Goal: Task Accomplishment & Management: Manage account settings

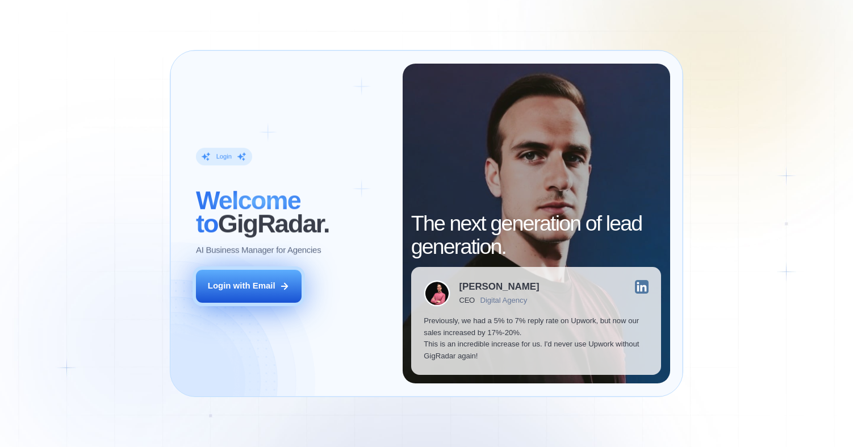
click at [249, 292] on button "Login with Email" at bounding box center [249, 286] width 106 height 33
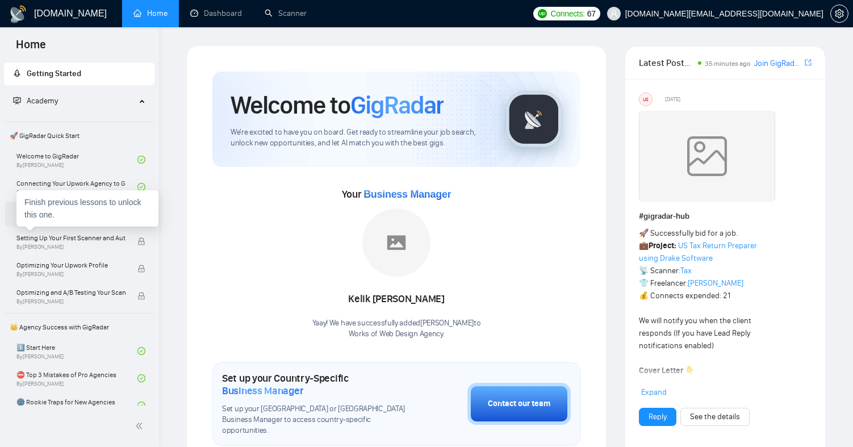
click at [79, 206] on div "Finish previous lessons to unlock this one." at bounding box center [87, 208] width 142 height 36
click at [37, 213] on link "Navigating the GigRadar Platform By Vlad Timinsky" at bounding box center [76, 214] width 121 height 25
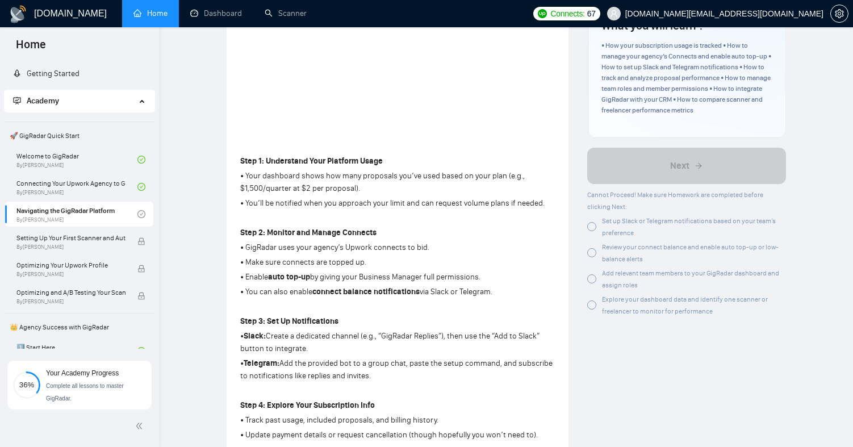
scroll to position [234, 0]
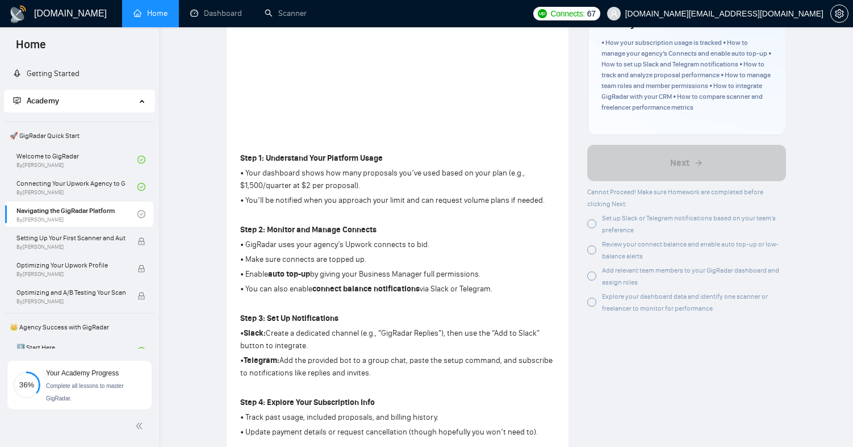
click at [591, 225] on div at bounding box center [591, 223] width 9 height 9
click at [591, 249] on div at bounding box center [591, 249] width 9 height 9
click at [591, 276] on div at bounding box center [591, 275] width 9 height 9
click at [595, 303] on div at bounding box center [591, 302] width 9 height 9
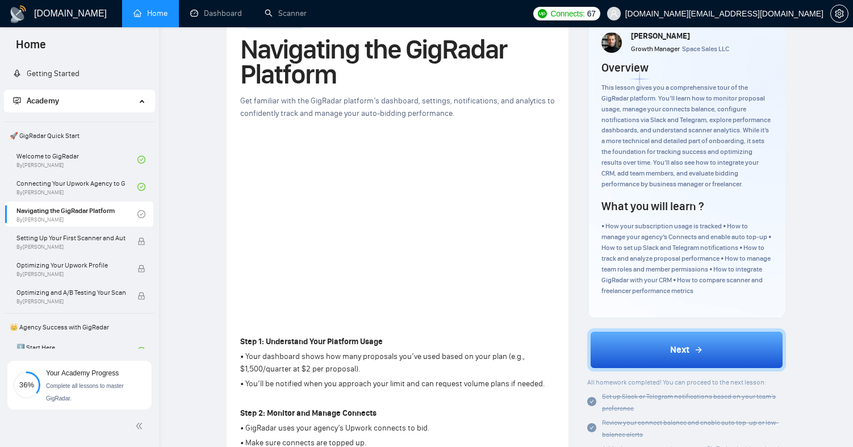
scroll to position [0, 0]
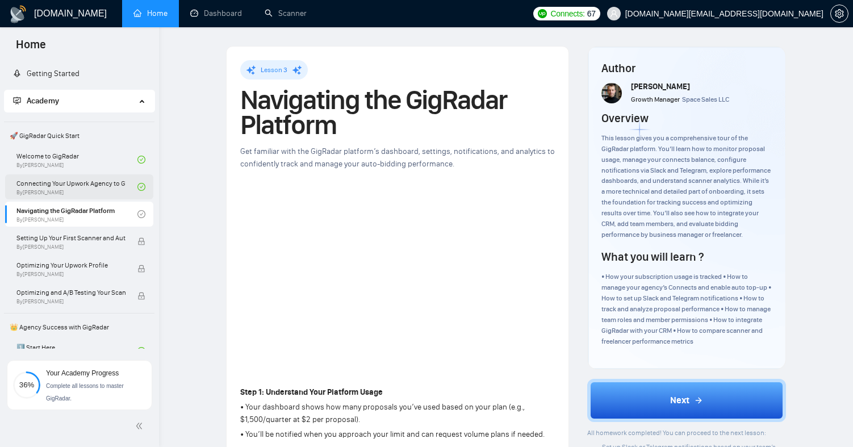
click at [82, 182] on link "Connecting Your Upwork Agency to GigRadar By Vlad Timinsky" at bounding box center [76, 186] width 121 height 25
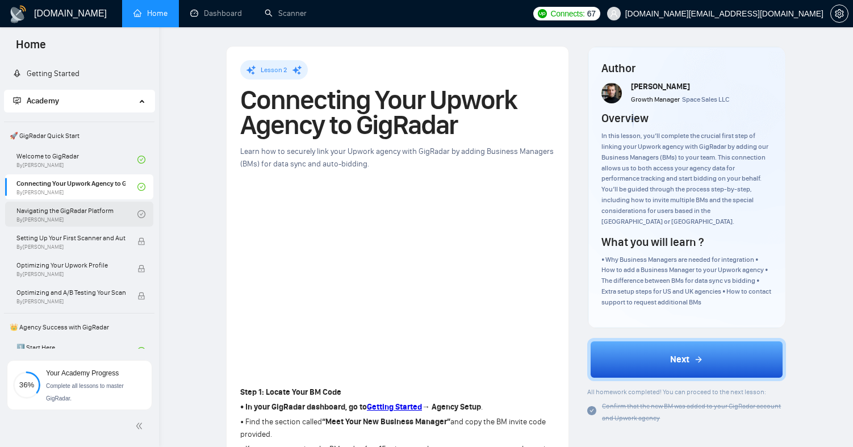
click at [51, 214] on link "Navigating the GigRadar Platform By Vlad Timinsky" at bounding box center [76, 214] width 121 height 25
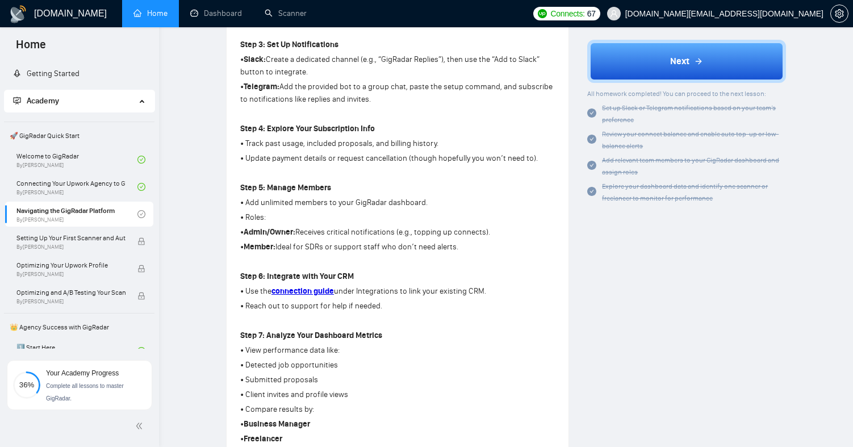
scroll to position [510, 0]
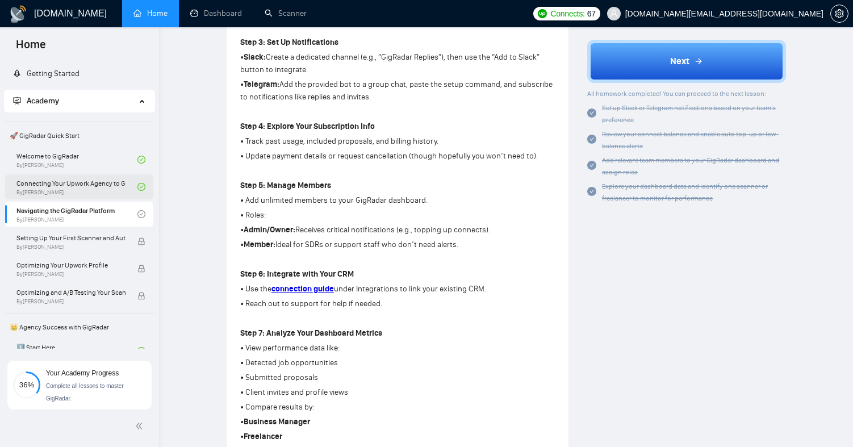
click at [89, 189] on link "Connecting Your Upwork Agency to GigRadar By Vlad Timinsky" at bounding box center [76, 186] width 121 height 25
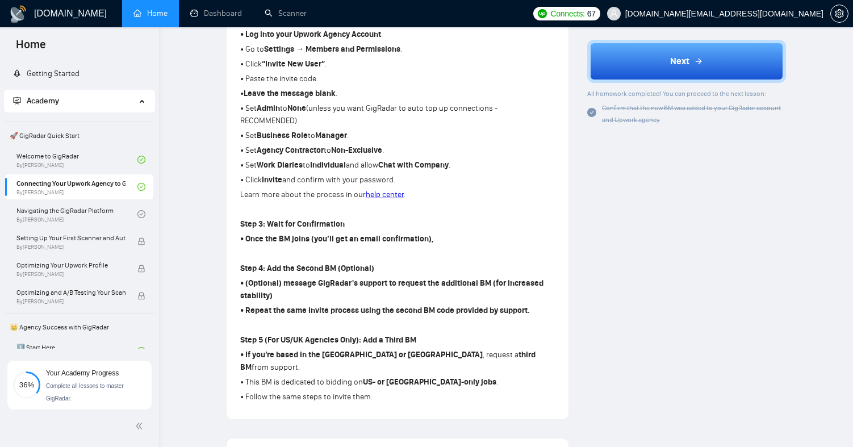
scroll to position [472, 0]
click at [83, 213] on link "Navigating the GigRadar Platform By Vlad Timinsky" at bounding box center [76, 214] width 121 height 25
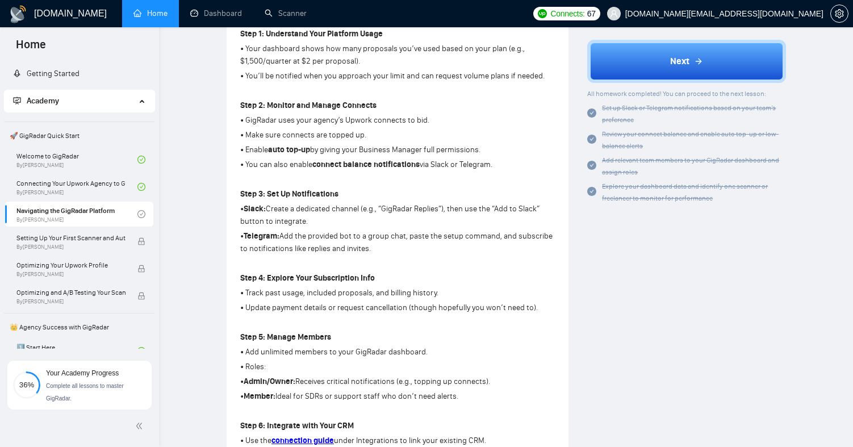
scroll to position [368, 0]
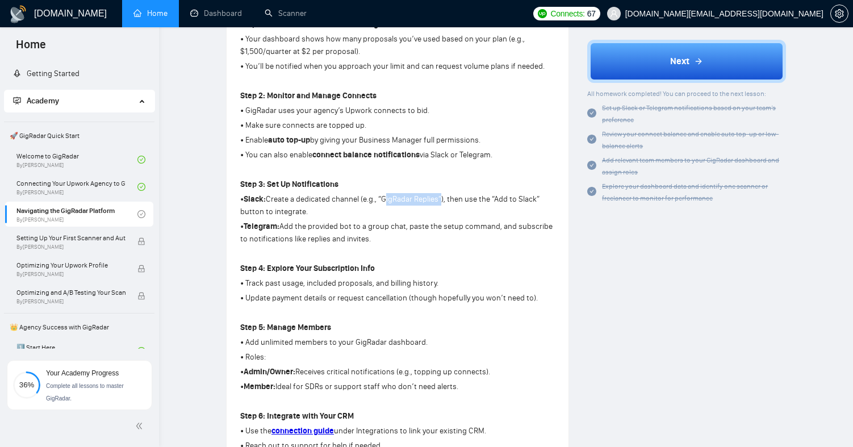
drag, startPoint x: 384, startPoint y: 201, endPoint x: 442, endPoint y: 195, distance: 58.3
click at [442, 195] on p "• Slack: Create a dedicated channel (e.g., “GigRadar Replies”), then use the “A…" at bounding box center [397, 205] width 315 height 25
copy p "GigRadar Replies"
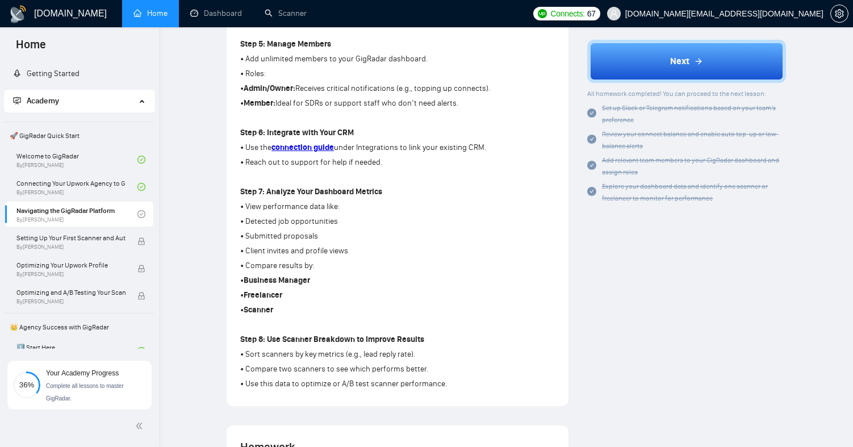
scroll to position [652, 0]
click at [316, 149] on strong "connection guide" at bounding box center [302, 147] width 62 height 10
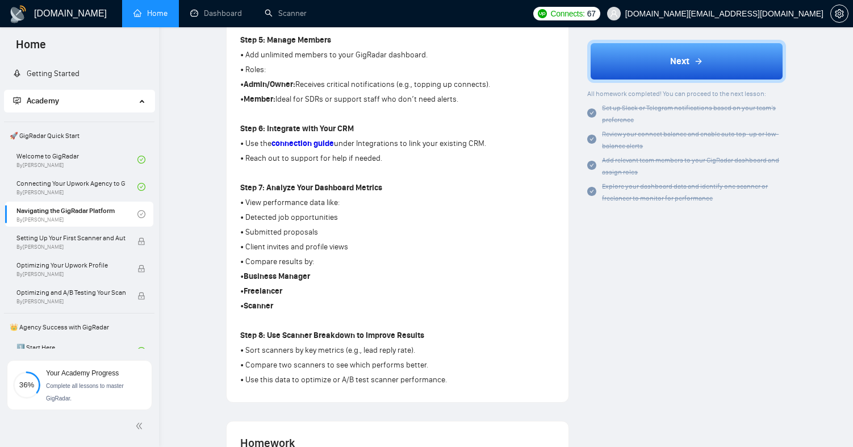
scroll to position [655, 0]
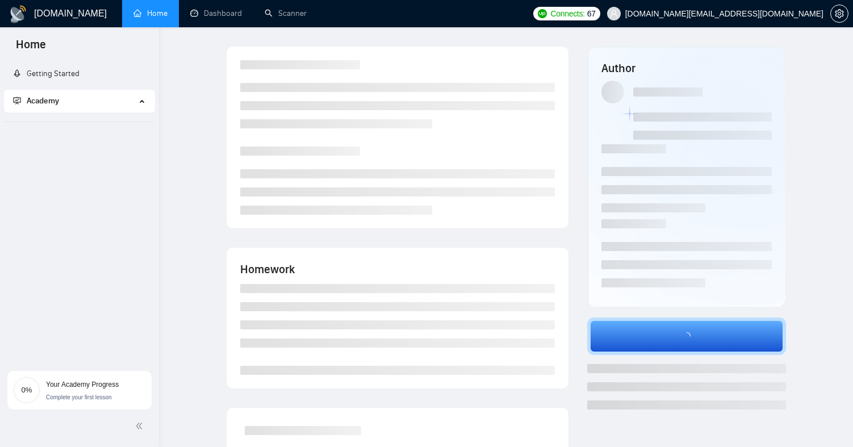
scroll to position [171, 0]
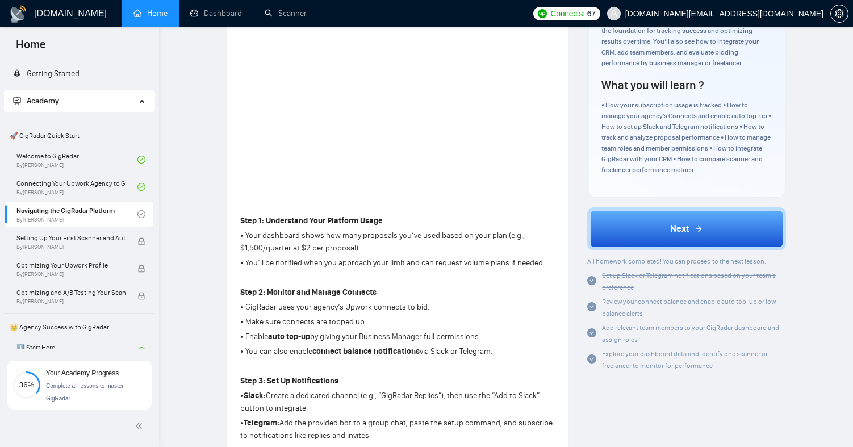
click at [140, 18] on link "Home" at bounding box center [150, 14] width 34 height 10
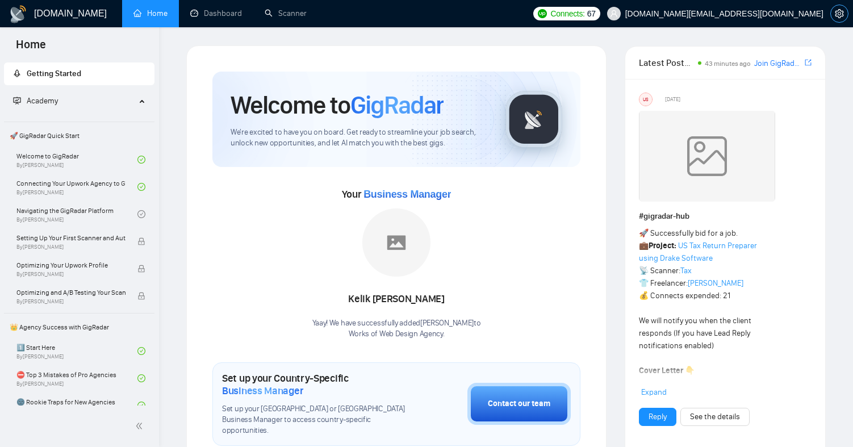
click at [839, 11] on icon "setting" at bounding box center [839, 13] width 9 height 9
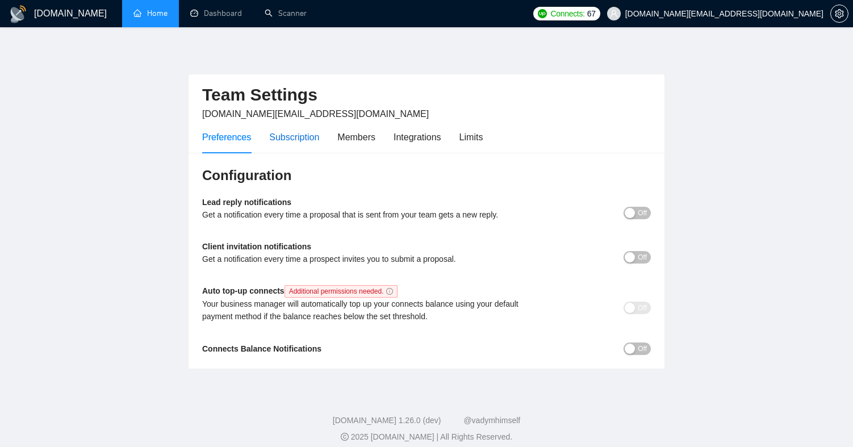
click at [294, 141] on div "Subscription" at bounding box center [294, 137] width 50 height 14
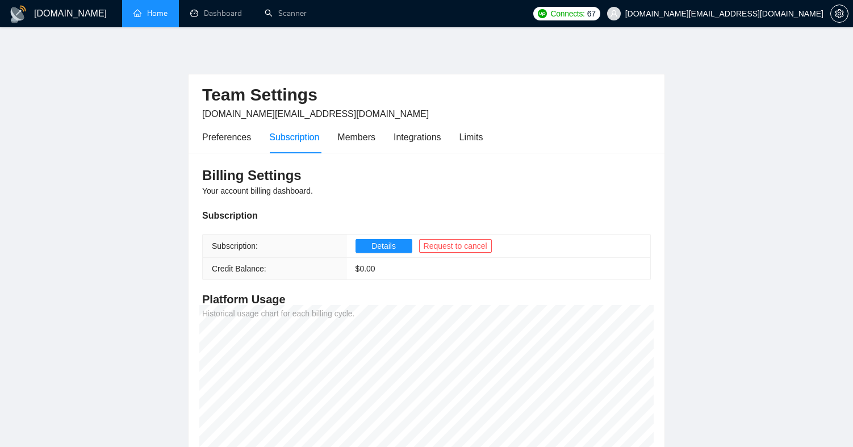
click at [383, 137] on div "Preferences Subscription Members Integrations Limits" at bounding box center [342, 137] width 280 height 32
click at [364, 137] on div "Members" at bounding box center [356, 137] width 38 height 14
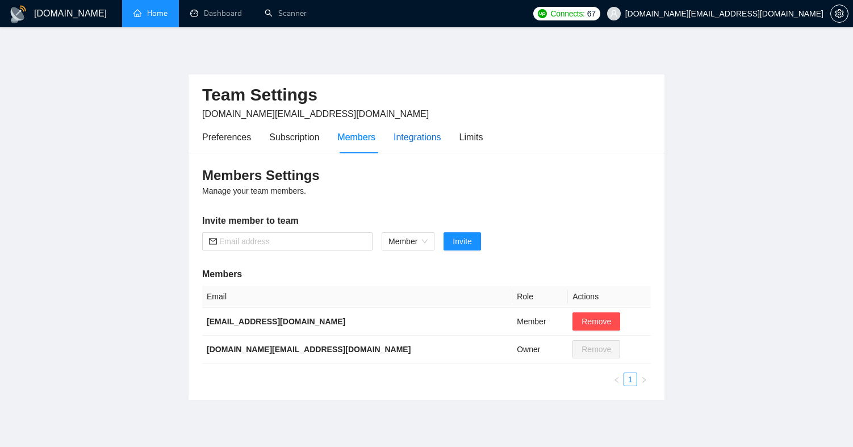
click at [417, 139] on div "Integrations" at bounding box center [417, 137] width 48 height 14
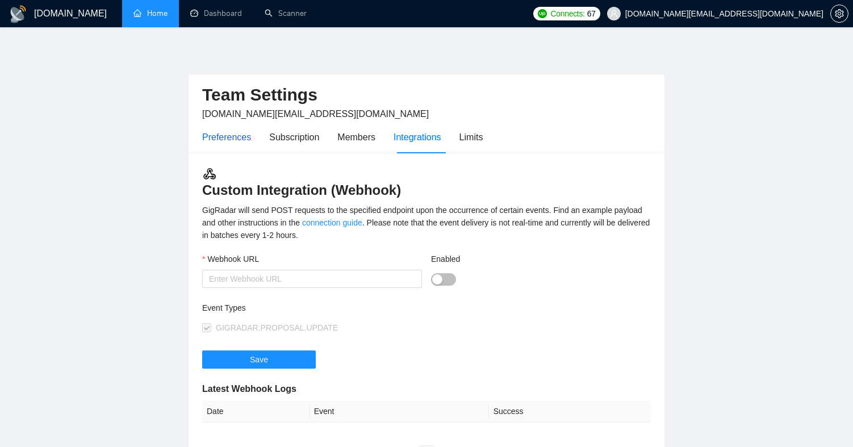
click at [216, 140] on div "Preferences" at bounding box center [226, 137] width 49 height 14
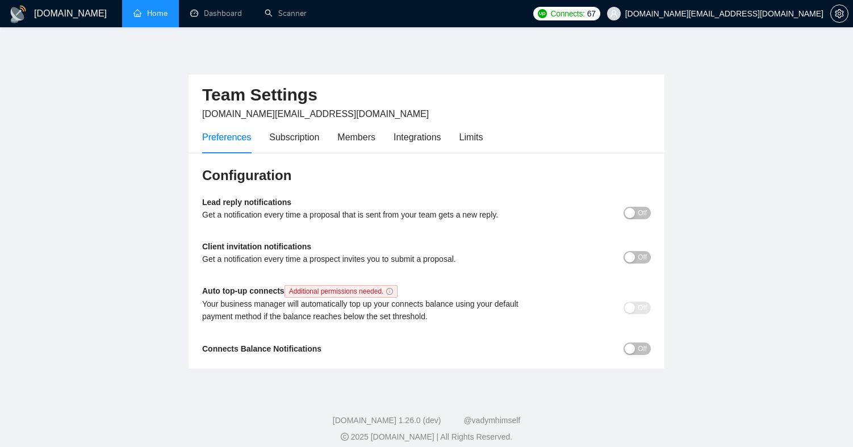
click at [393, 290] on icon "info-circle" at bounding box center [389, 291] width 7 height 7
click at [370, 139] on div "Members" at bounding box center [356, 137] width 38 height 14
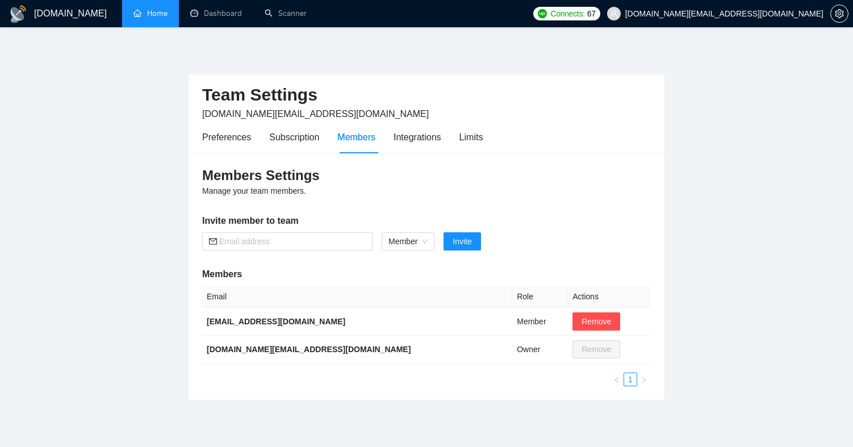
click at [153, 15] on link "Home" at bounding box center [150, 14] width 34 height 10
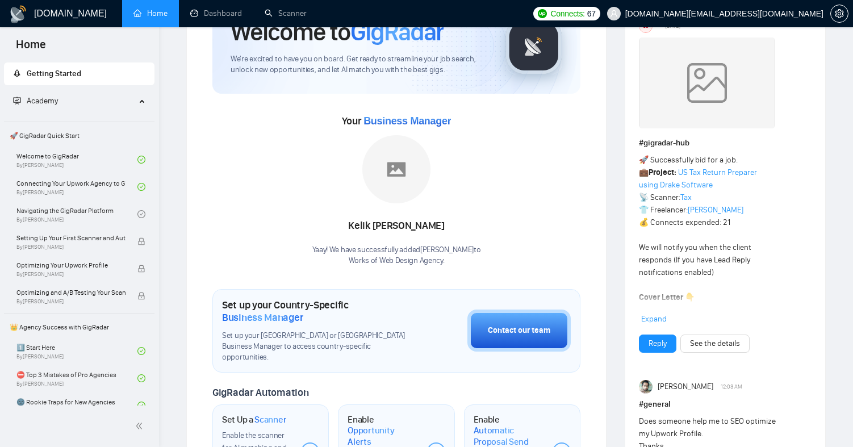
scroll to position [99, 0]
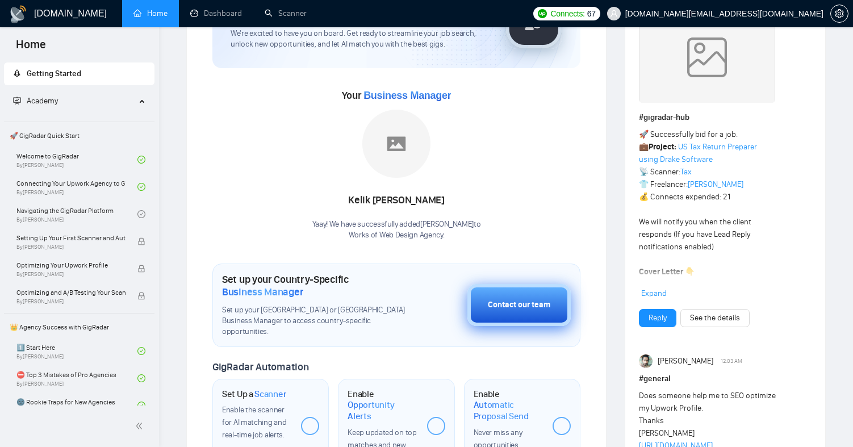
click at [485, 296] on button "Contact our team" at bounding box center [518, 305] width 103 height 42
click at [411, 95] on span "Business Manager" at bounding box center [406, 95] width 87 height 11
click at [521, 299] on div "Contact our team" at bounding box center [519, 305] width 62 height 12
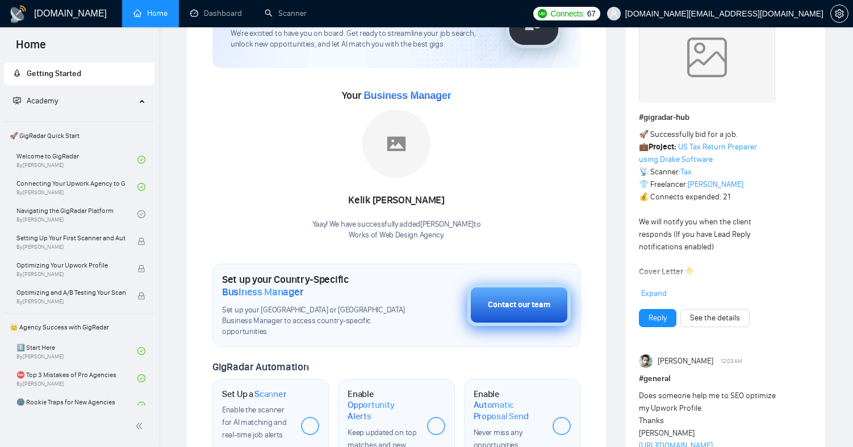
click at [521, 299] on div "Contact our team" at bounding box center [519, 305] width 62 height 12
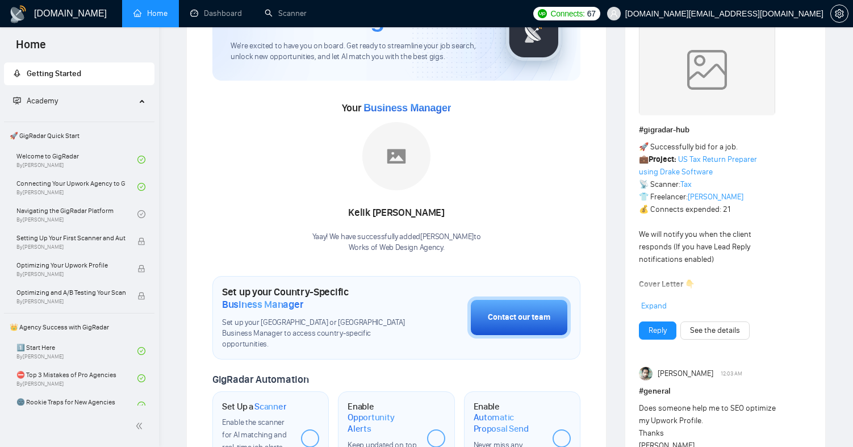
scroll to position [161, 0]
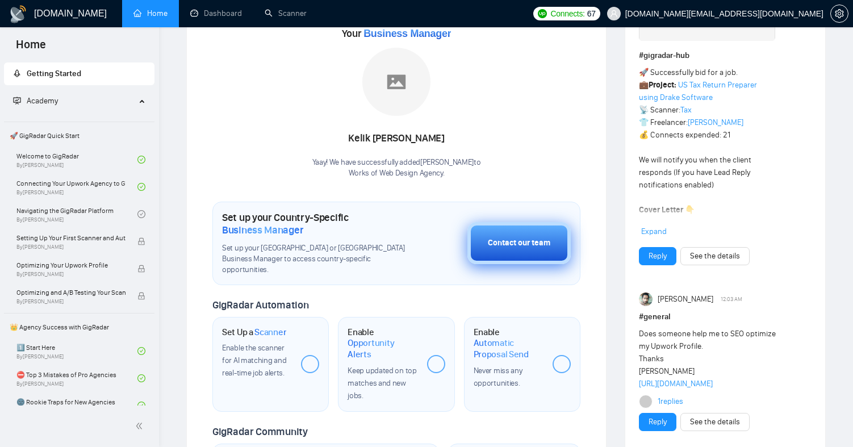
click at [491, 237] on div "Contact our team" at bounding box center [519, 243] width 62 height 12
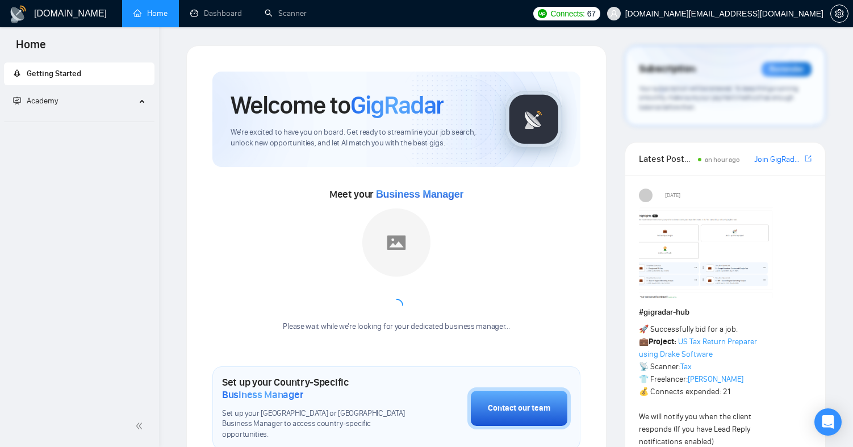
scroll to position [161, 0]
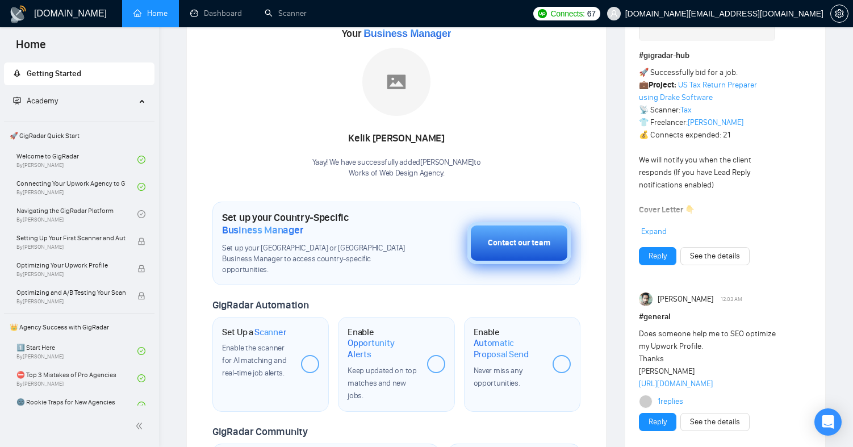
click at [516, 242] on div "Contact our team" at bounding box center [519, 243] width 62 height 12
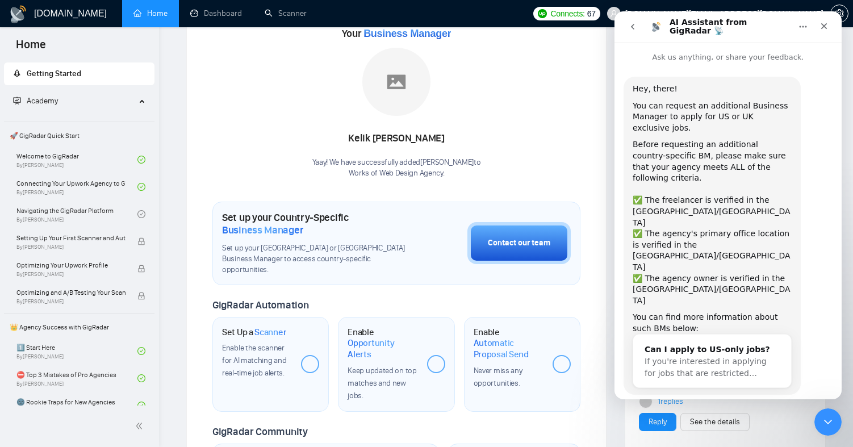
scroll to position [20, 0]
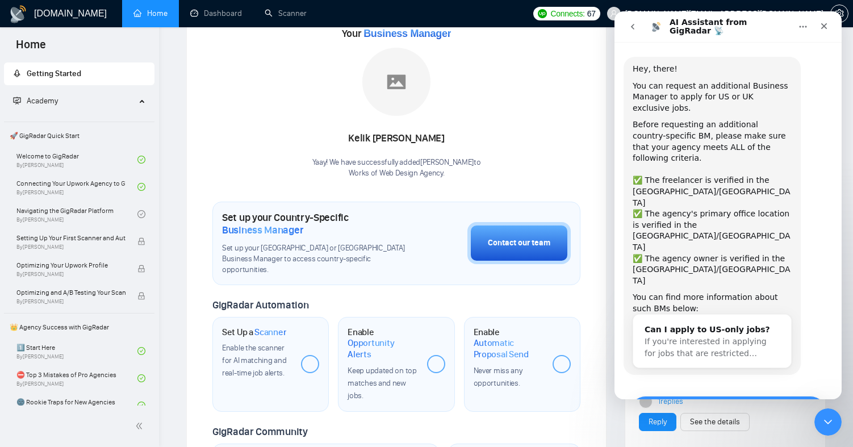
click at [710, 396] on button "Yes, I meet all of the criteria - request a new BM" at bounding box center [728, 412] width 198 height 33
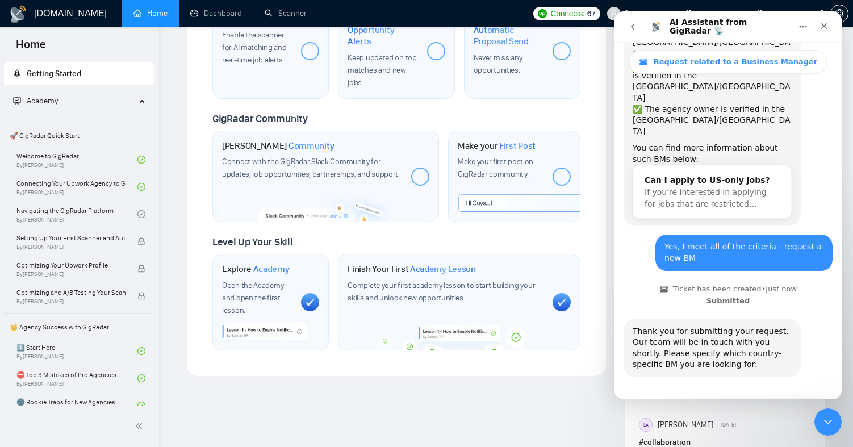
scroll to position [203, 0]
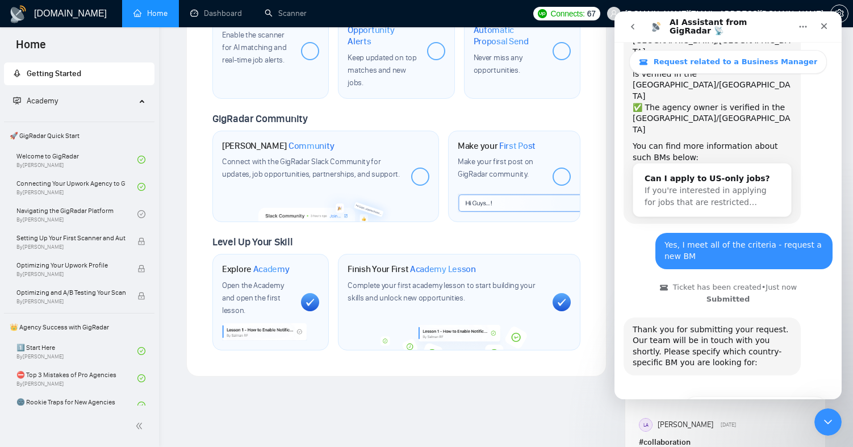
click at [717, 425] on button "🇬🇧 UK-based business manager" at bounding box center [756, 436] width 142 height 23
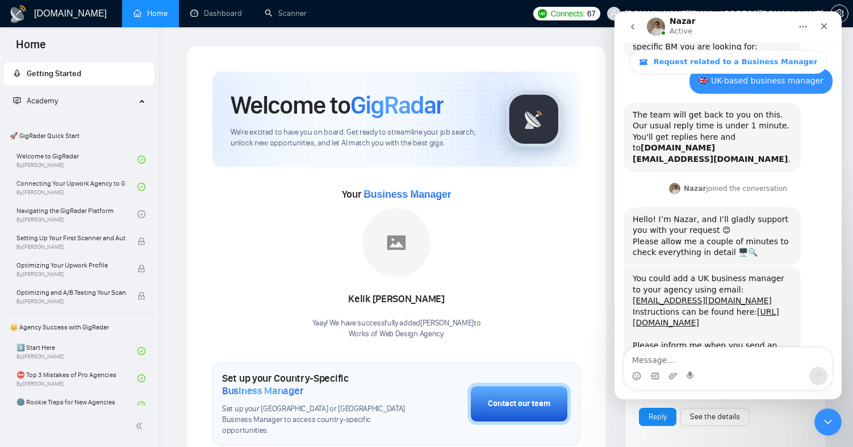
scroll to position [519, 0]
click at [749, 307] on link "https://help.gigradar.io/en/articles/6622579-how-to-connect-your-agency-to-gigr…" at bounding box center [706, 317] width 146 height 20
drag, startPoint x: 786, startPoint y: 214, endPoint x: 726, endPoint y: 215, distance: 59.6
click at [726, 273] on div "You could add a UK business manager to your agency using email: seredi@web.de" at bounding box center [712, 289] width 159 height 33
copy link "seredi@web.de"
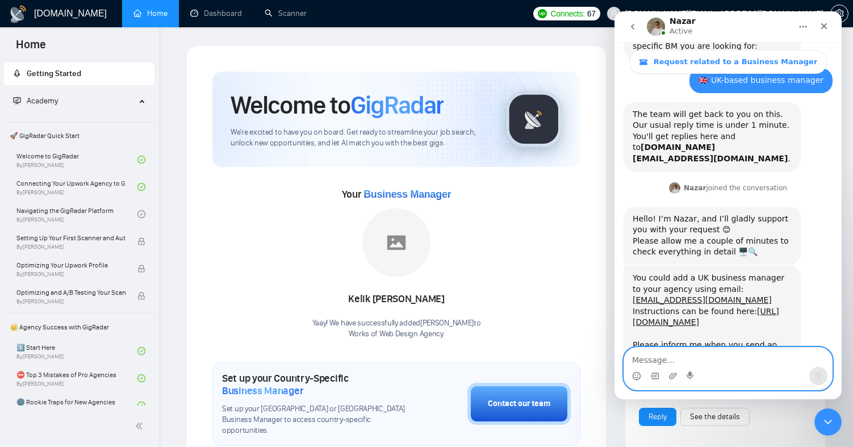
click at [664, 362] on textarea "Message…" at bounding box center [728, 356] width 208 height 19
type textarea "Done"
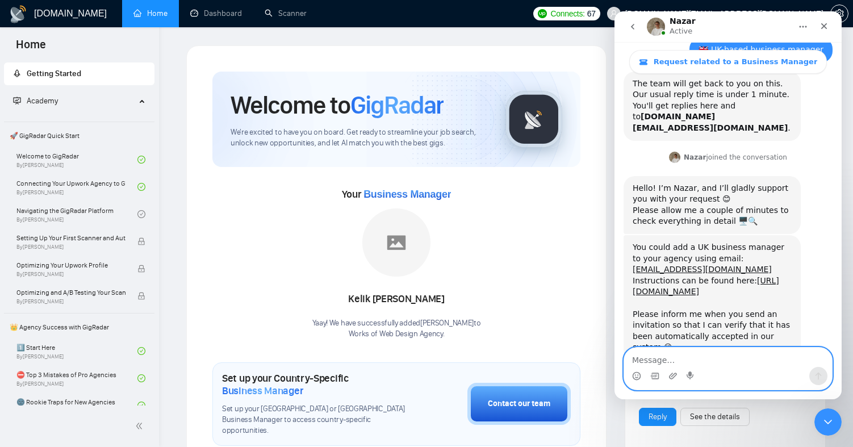
scroll to position [553, 0]
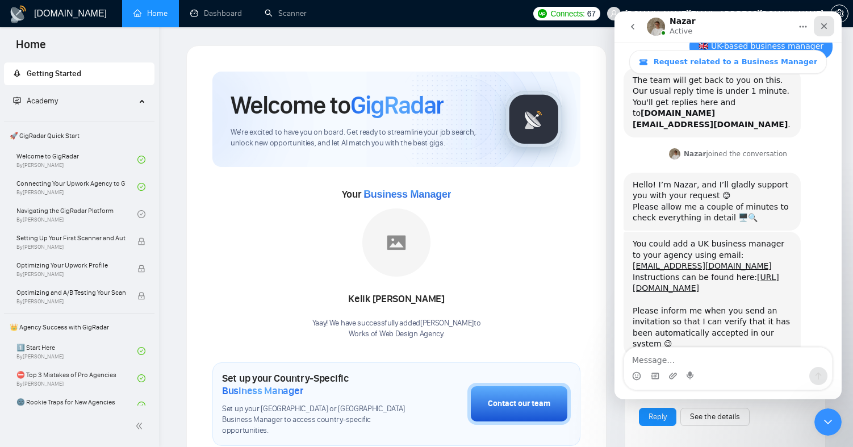
click at [826, 22] on icon "Close" at bounding box center [823, 26] width 9 height 9
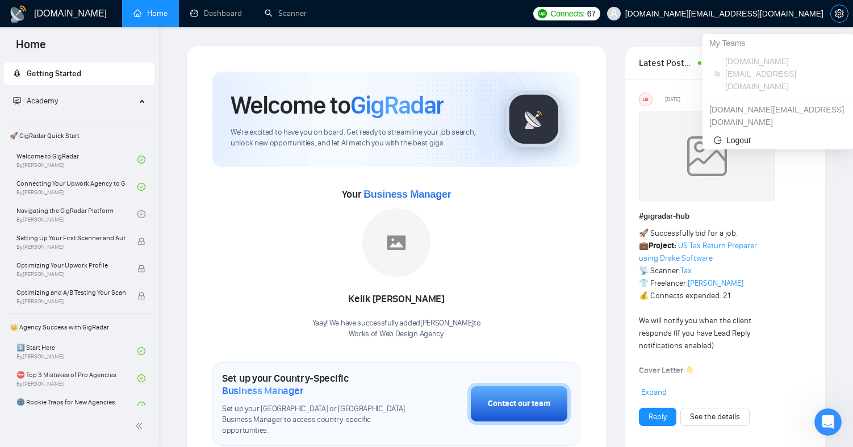
click at [843, 11] on icon "setting" at bounding box center [839, 13] width 9 height 9
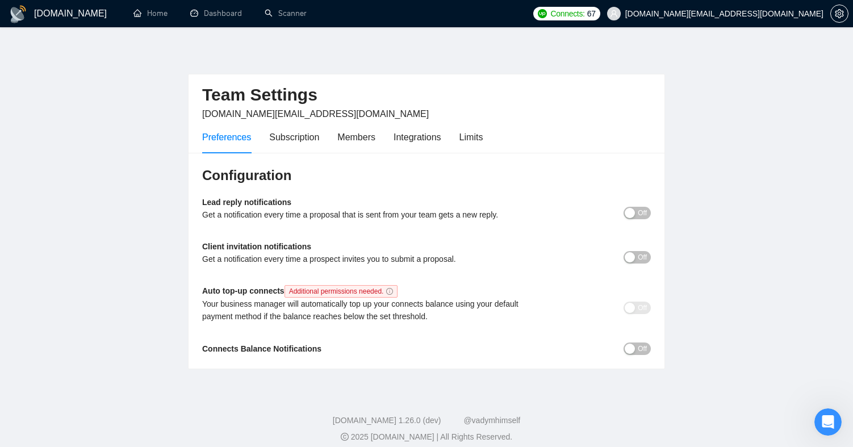
click at [622, 311] on div "Off" at bounding box center [595, 307] width 112 height 13
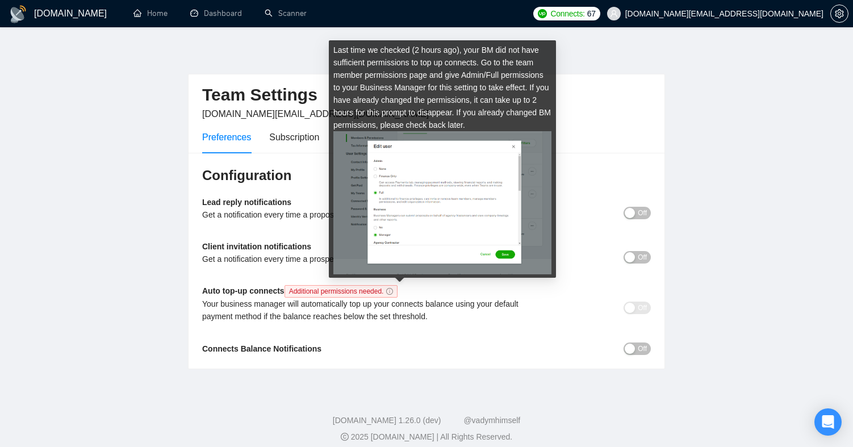
click at [393, 293] on icon "info-circle" at bounding box center [389, 291] width 7 height 7
click at [278, 245] on b "Client invitation notifications" at bounding box center [256, 246] width 109 height 9
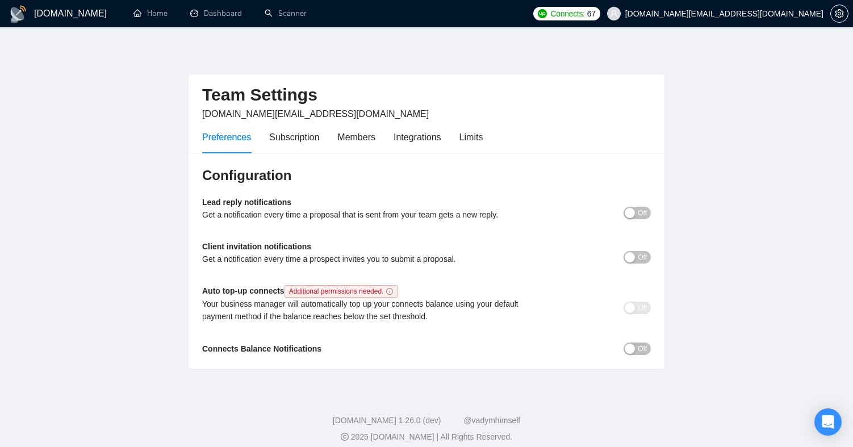
click at [630, 210] on div "button" at bounding box center [630, 213] width 10 height 10
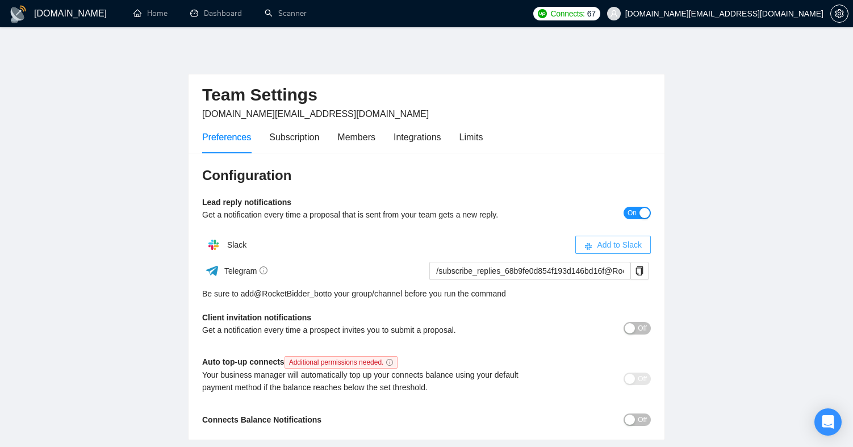
click at [594, 249] on button "Add to Slack" at bounding box center [613, 245] width 76 height 18
click at [354, 142] on div "Members" at bounding box center [356, 137] width 38 height 14
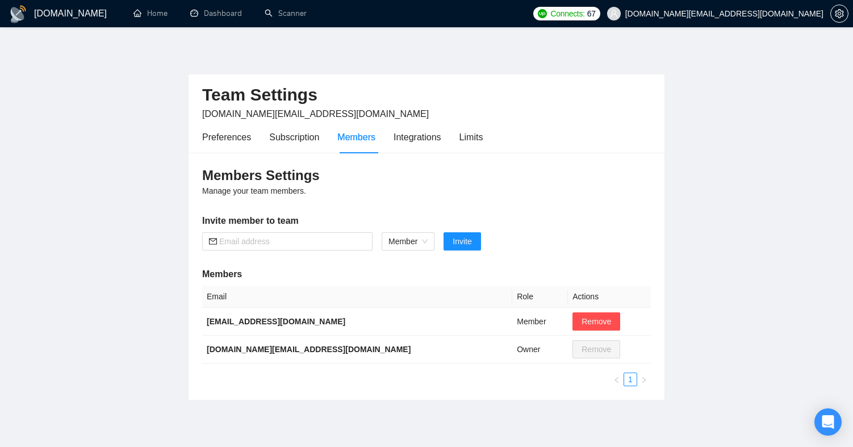
click at [285, 231] on div "Members Settings Manage your team members. Invite member to team Member Invite …" at bounding box center [427, 276] width 476 height 247
click at [285, 244] on input "text" at bounding box center [292, 241] width 146 height 12
type input "[EMAIL_ADDRESS][DOMAIN_NAME]"
click at [464, 237] on span "Invite" at bounding box center [462, 241] width 19 height 12
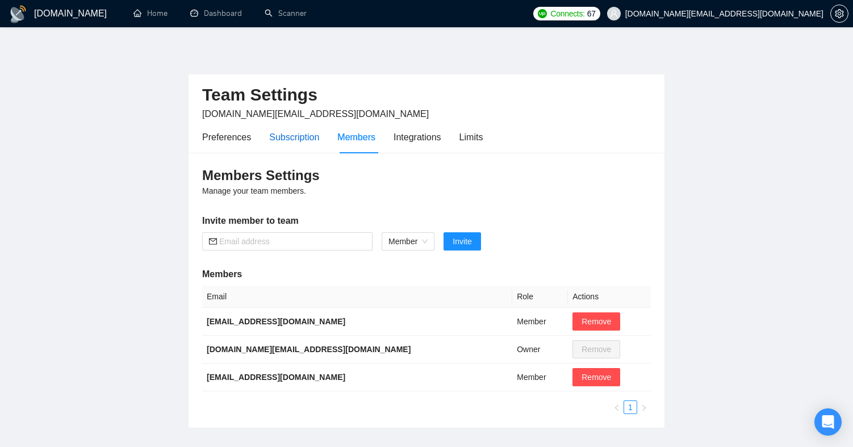
click at [293, 133] on div "Subscription" at bounding box center [294, 137] width 50 height 14
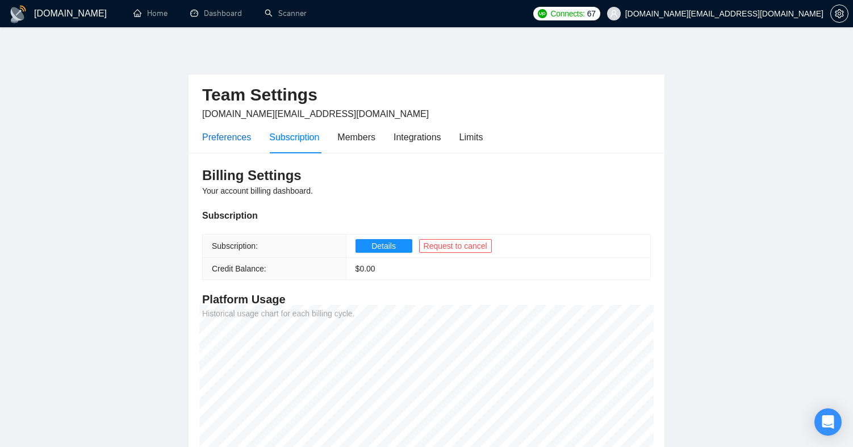
click at [242, 140] on div "Preferences" at bounding box center [226, 137] width 49 height 14
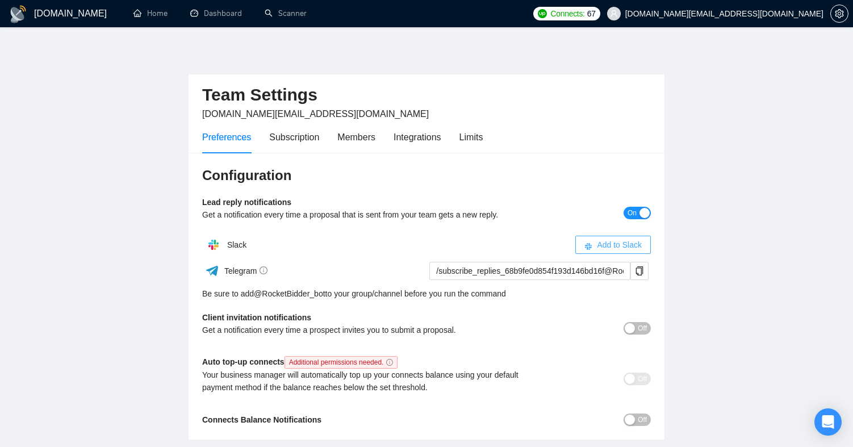
click at [621, 253] on button "Add to Slack" at bounding box center [613, 245] width 76 height 18
click at [613, 244] on span "Add to Slack" at bounding box center [619, 244] width 45 height 12
click at [616, 243] on span "Add to Slack" at bounding box center [619, 244] width 45 height 12
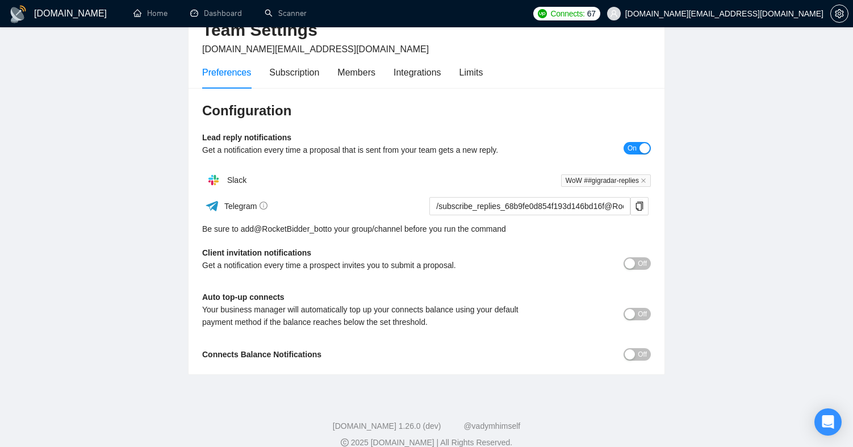
scroll to position [70, 0]
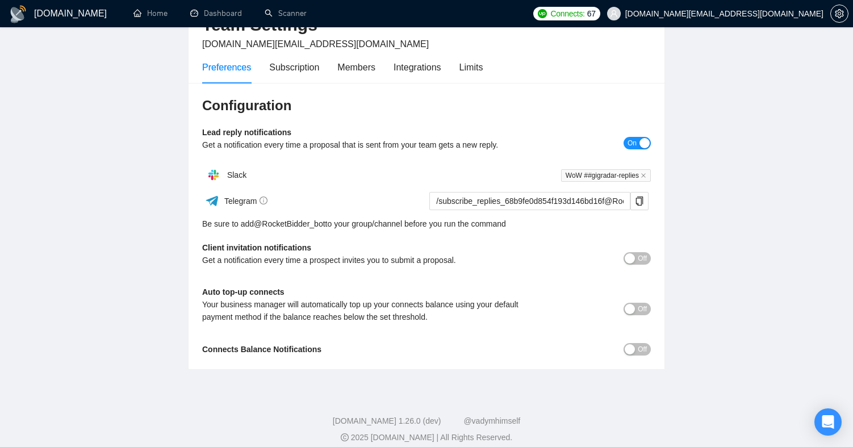
click at [635, 308] on button "Off" at bounding box center [636, 309] width 27 height 12
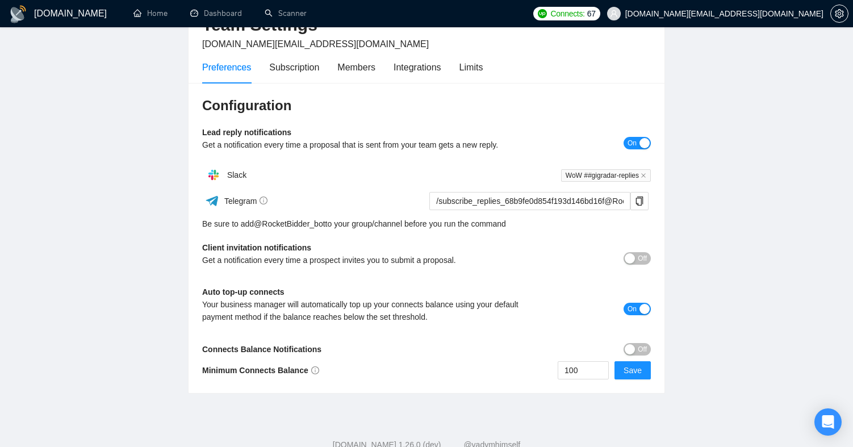
click at [631, 261] on div "button" at bounding box center [630, 258] width 10 height 10
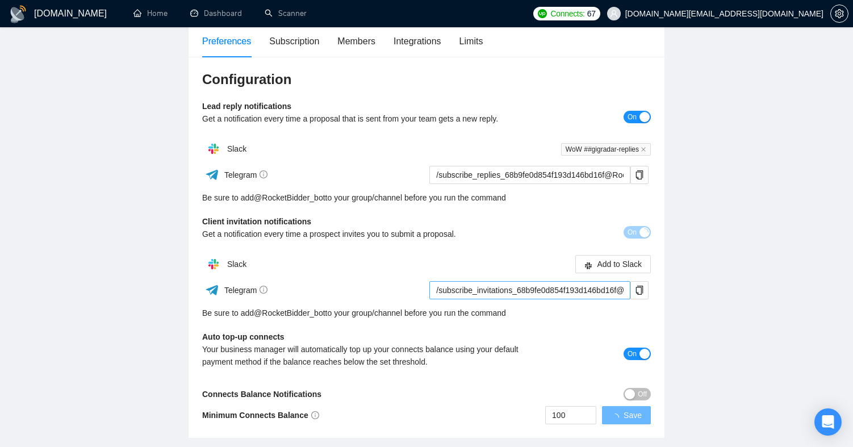
scroll to position [97, 0]
click at [638, 234] on button "On" at bounding box center [636, 231] width 27 height 12
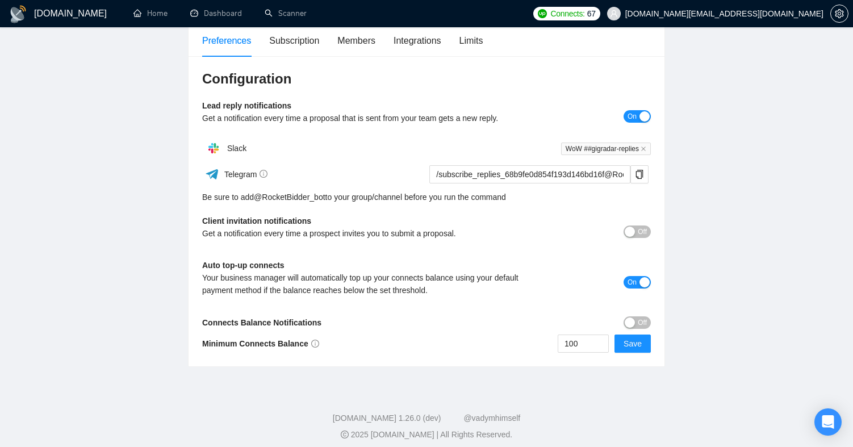
click at [627, 324] on div "button" at bounding box center [630, 322] width 10 height 10
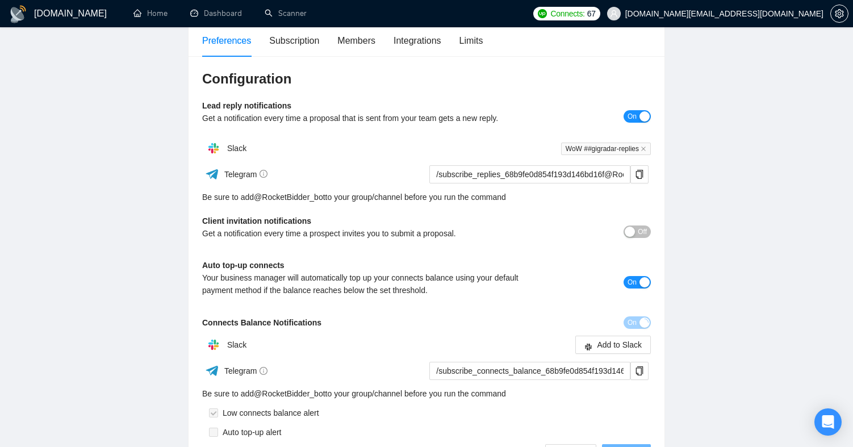
click at [644, 321] on div "button" at bounding box center [644, 322] width 10 height 10
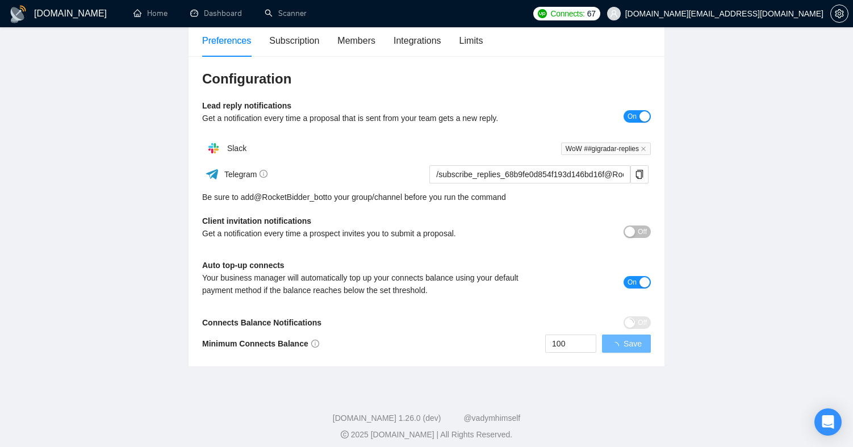
scroll to position [104, 0]
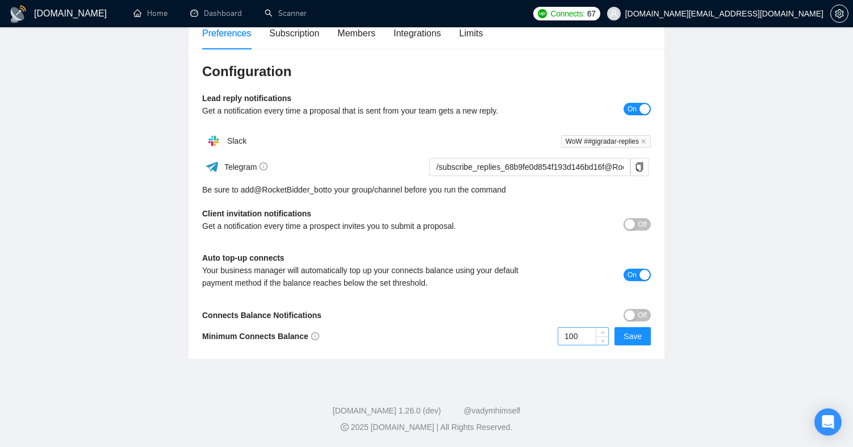
click at [594, 337] on input "100" at bounding box center [583, 336] width 50 height 17
click at [604, 333] on icon "up" at bounding box center [603, 334] width 4 height 4
drag, startPoint x: 585, startPoint y: 334, endPoint x: 560, endPoint y: 335, distance: 25.0
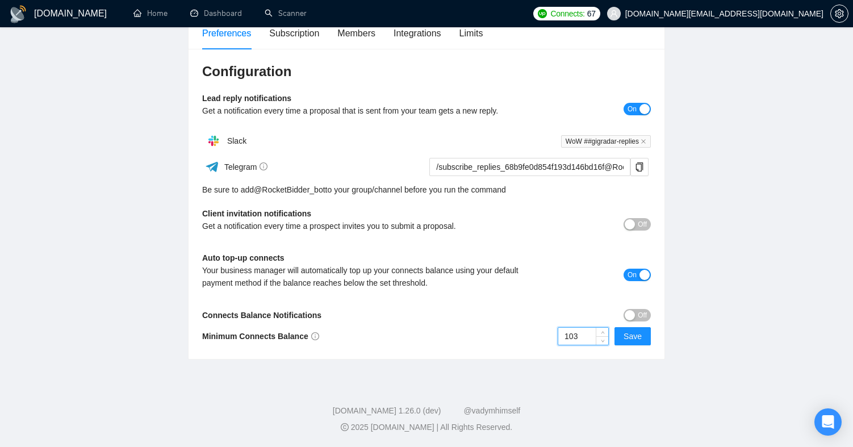
click at [560, 335] on input "103" at bounding box center [583, 336] width 50 height 17
click at [633, 339] on span "Save" at bounding box center [632, 336] width 18 height 12
click at [581, 339] on input "200" at bounding box center [583, 336] width 50 height 17
click at [569, 338] on input "200" at bounding box center [583, 336] width 50 height 17
type input "200"
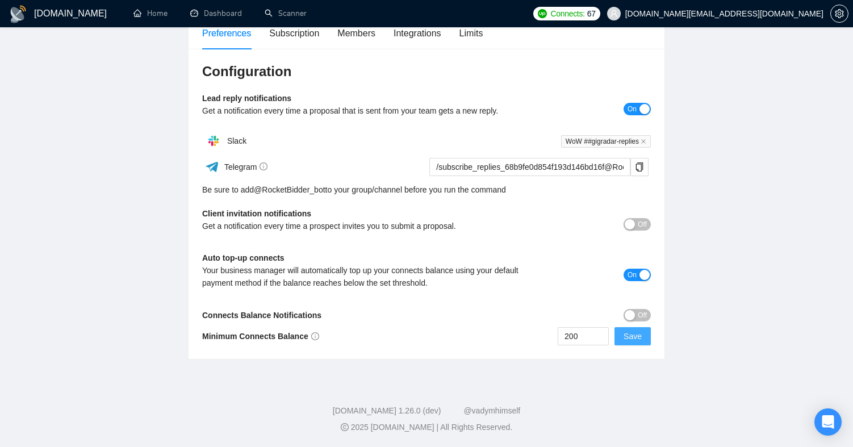
click at [626, 335] on span "Save" at bounding box center [632, 336] width 18 height 12
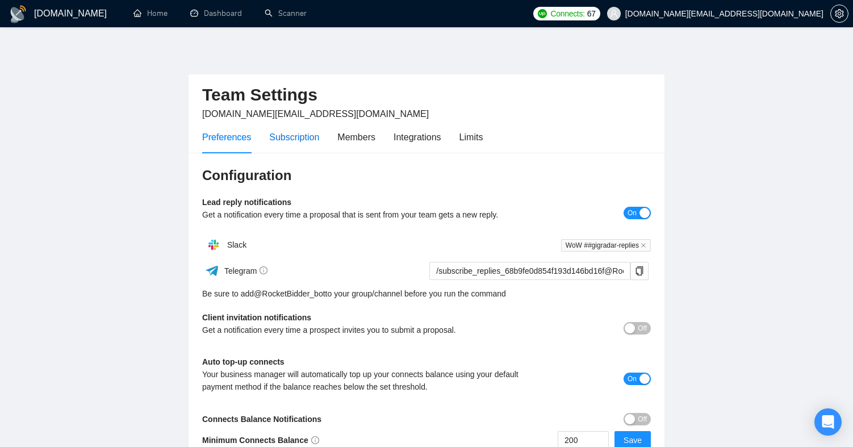
click at [299, 141] on div "Subscription" at bounding box center [294, 137] width 50 height 14
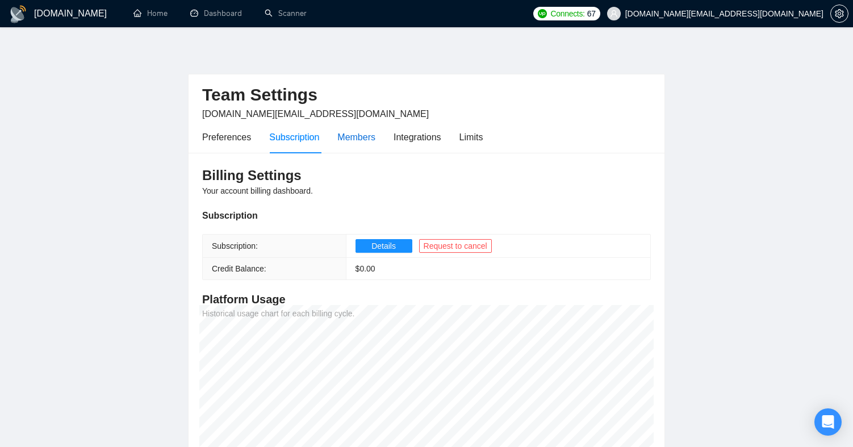
click at [353, 137] on div "Members" at bounding box center [356, 137] width 38 height 14
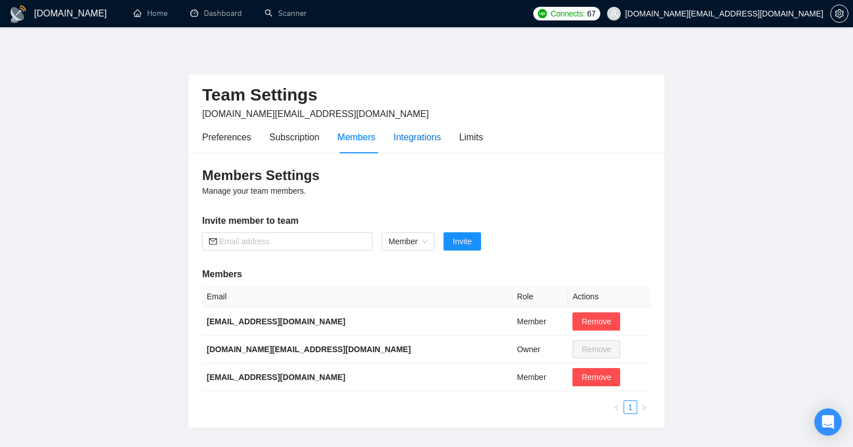
click at [424, 137] on div "Integrations" at bounding box center [417, 137] width 48 height 14
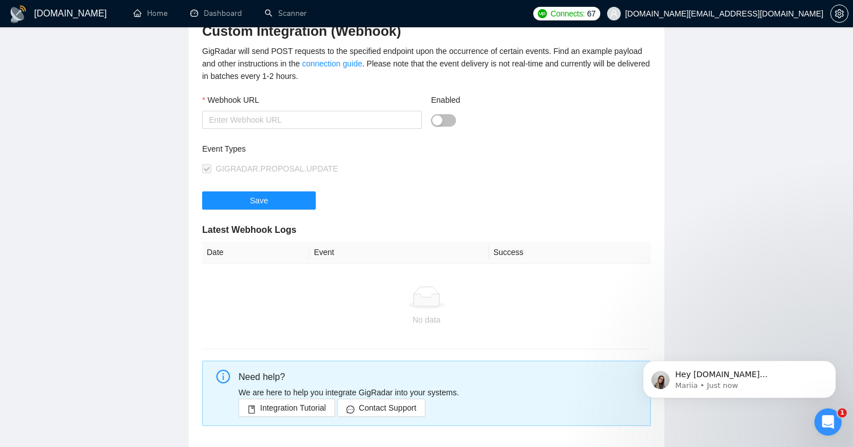
scroll to position [1, 0]
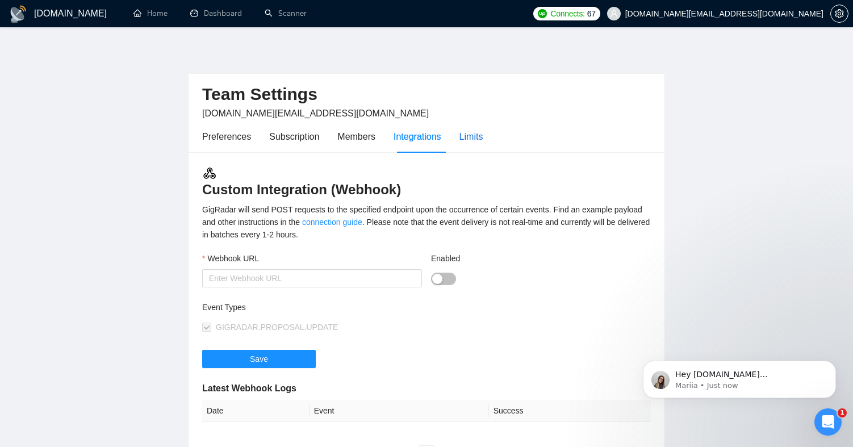
click at [468, 136] on div "Limits" at bounding box center [471, 136] width 24 height 14
